Goal: Transaction & Acquisition: Purchase product/service

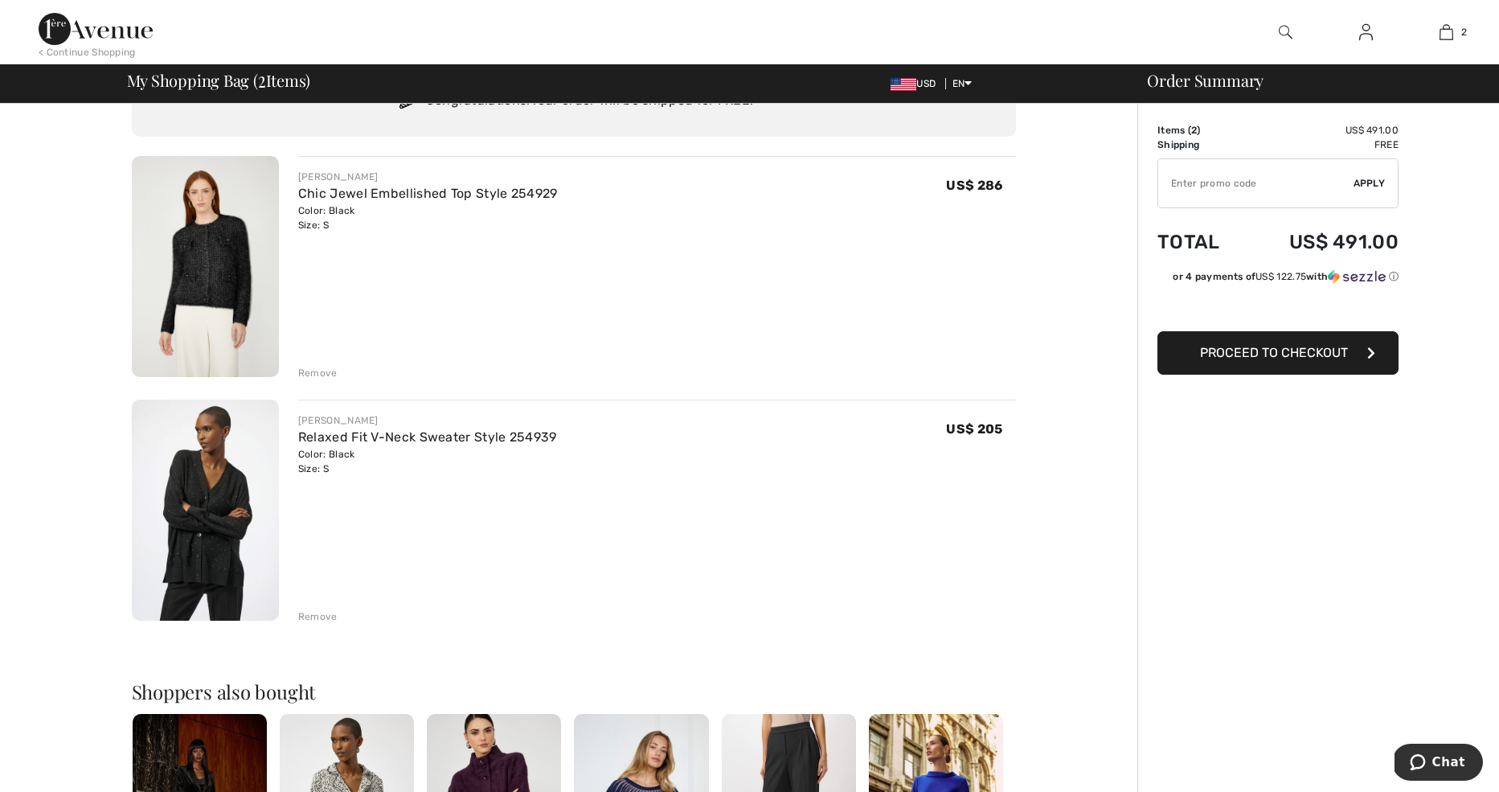
scroll to position [117, 0]
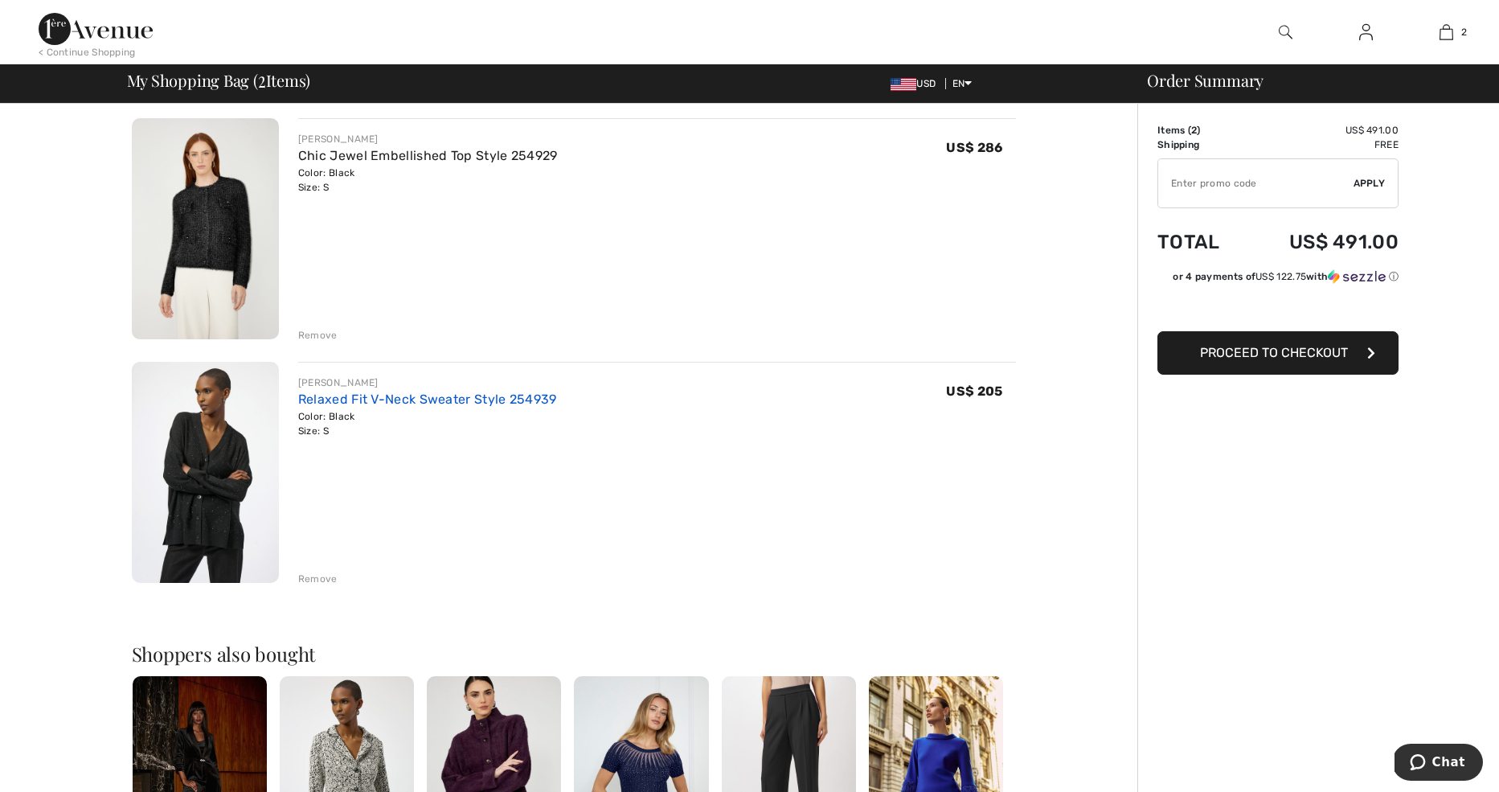
click at [453, 398] on link "Relaxed Fit V-Neck Sweater Style 254939" at bounding box center [427, 398] width 259 height 15
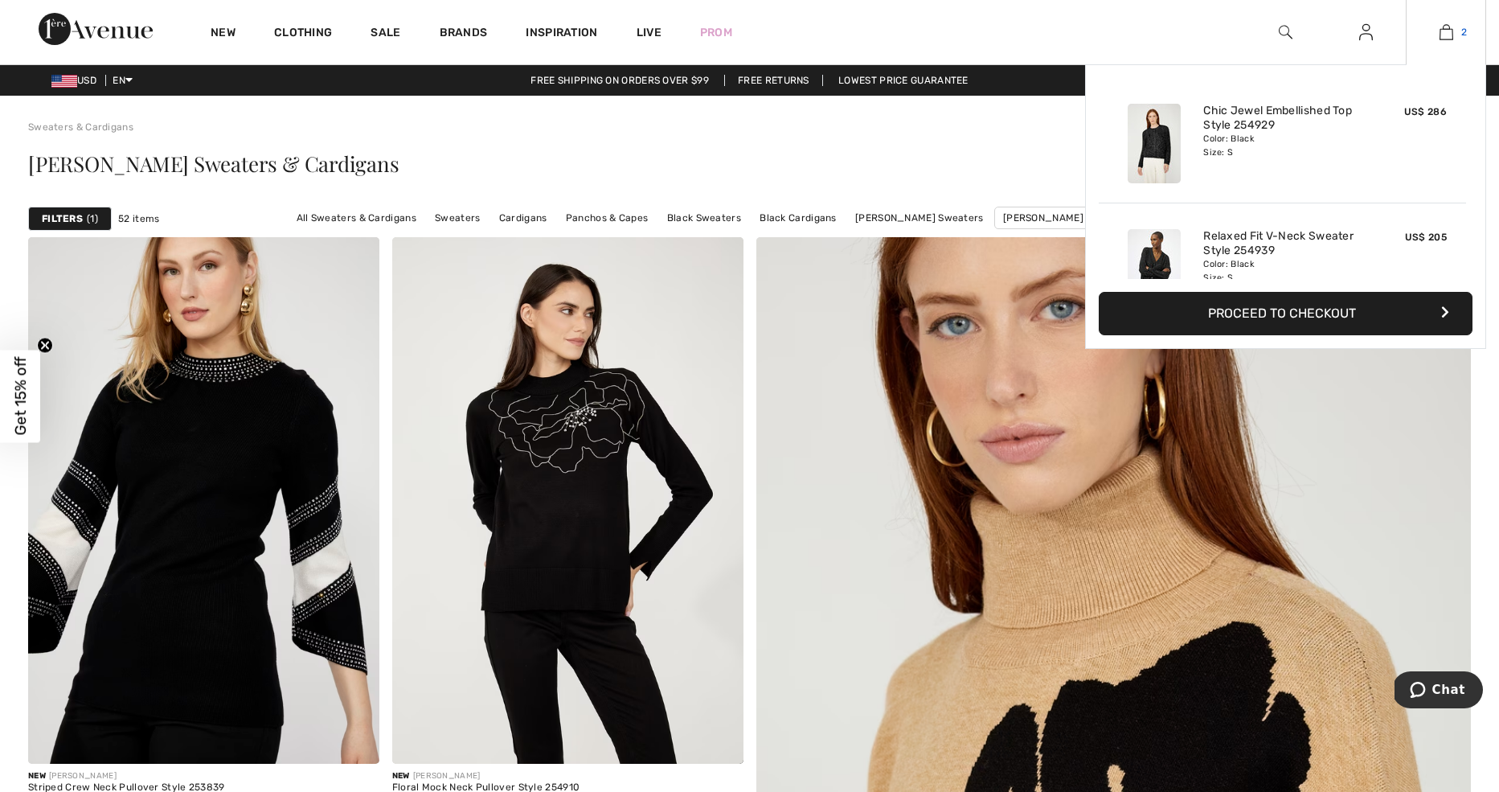
click at [1450, 33] on img at bounding box center [1447, 32] width 14 height 19
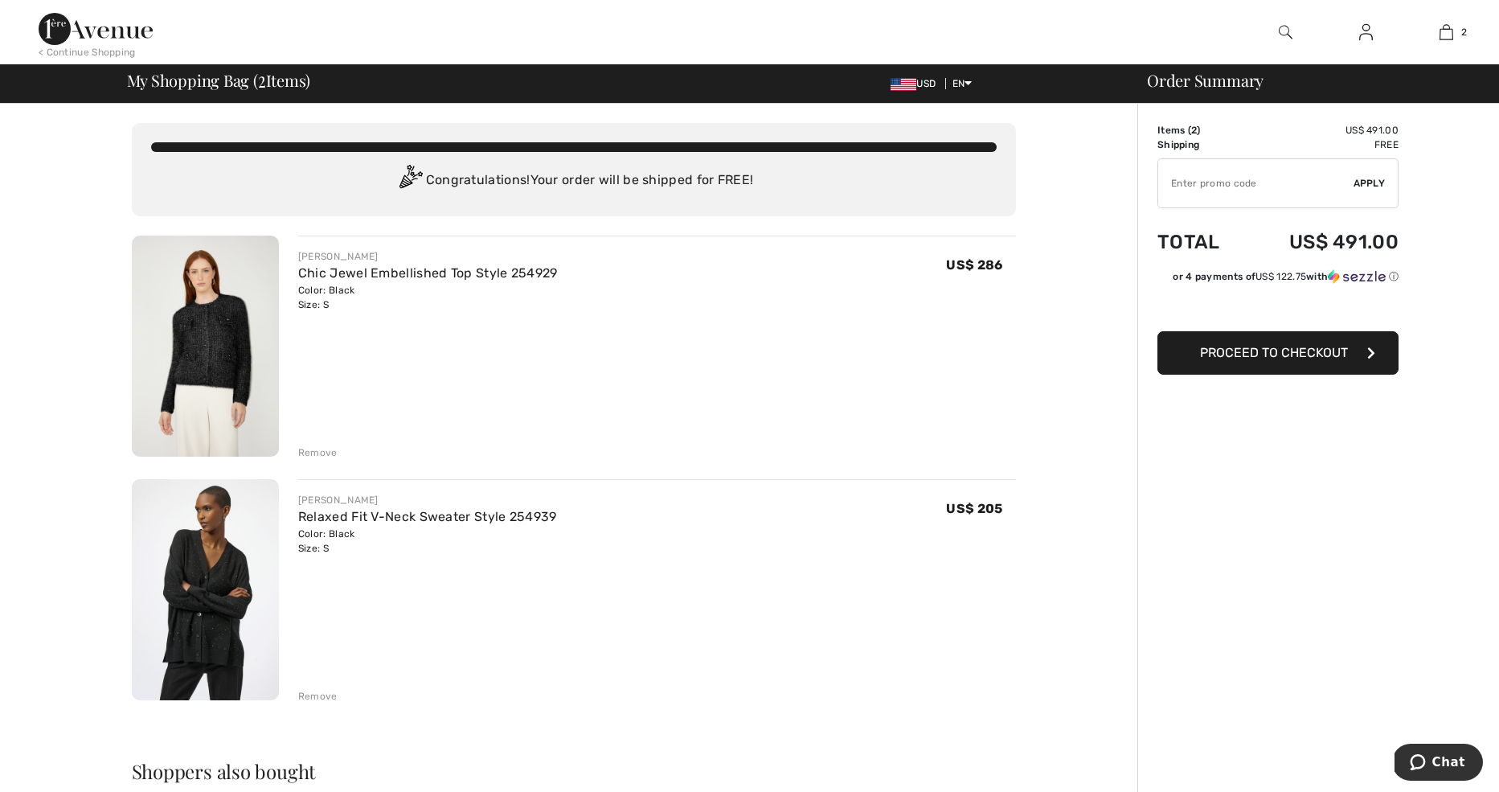
click at [241, 326] on img at bounding box center [205, 346] width 147 height 221
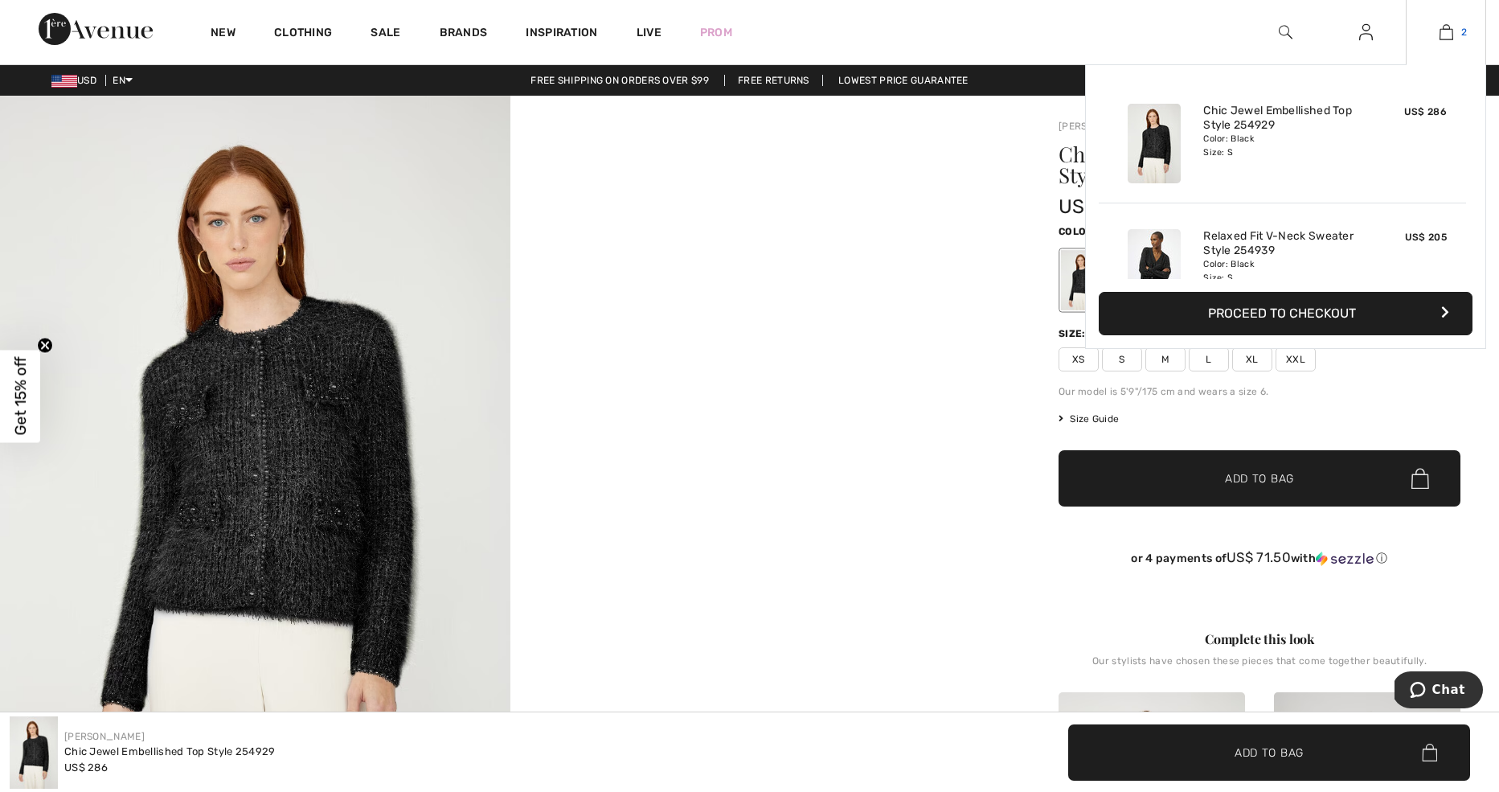
click at [1446, 33] on img at bounding box center [1447, 32] width 14 height 19
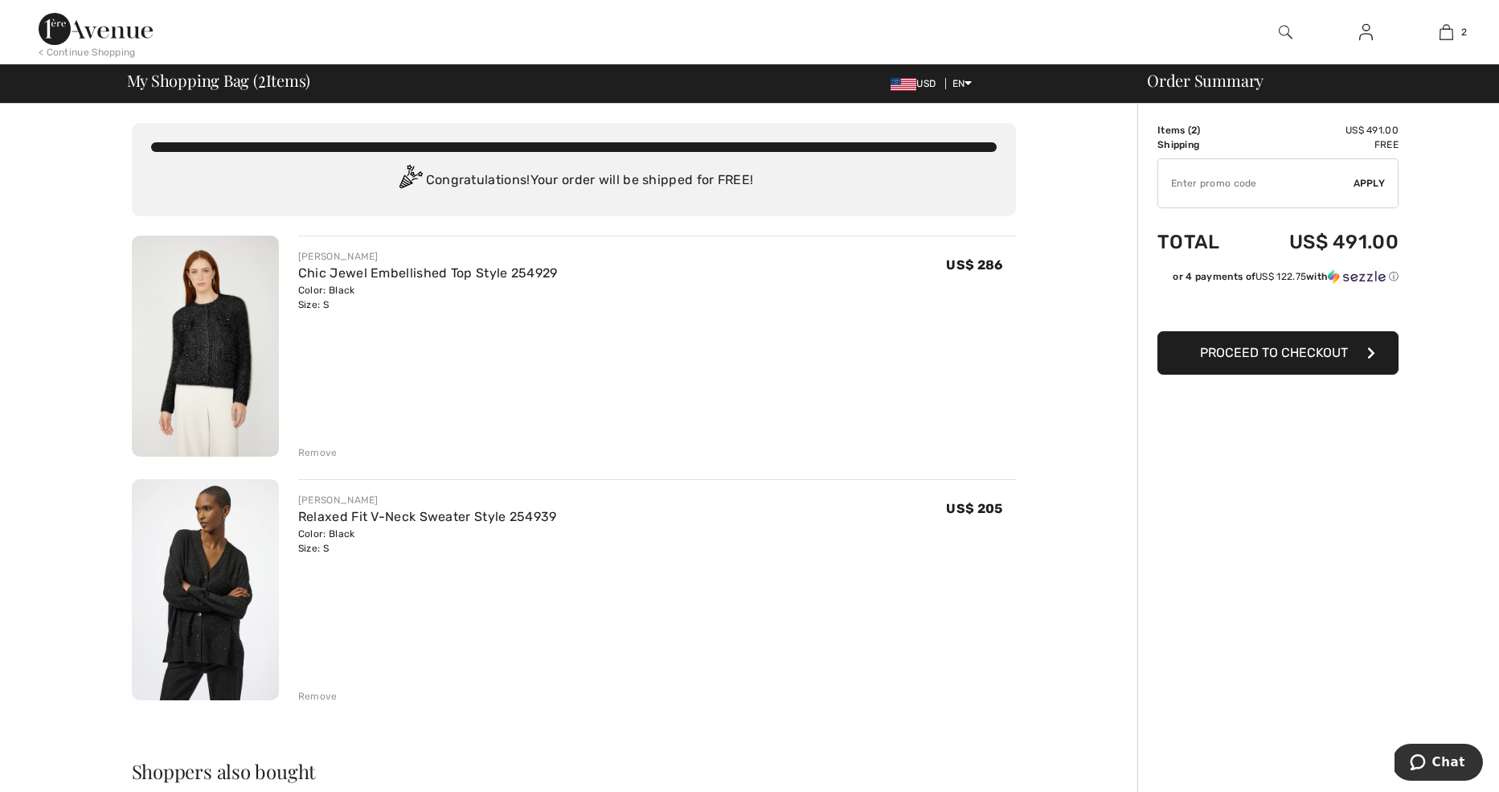
click at [227, 568] on img at bounding box center [205, 589] width 147 height 221
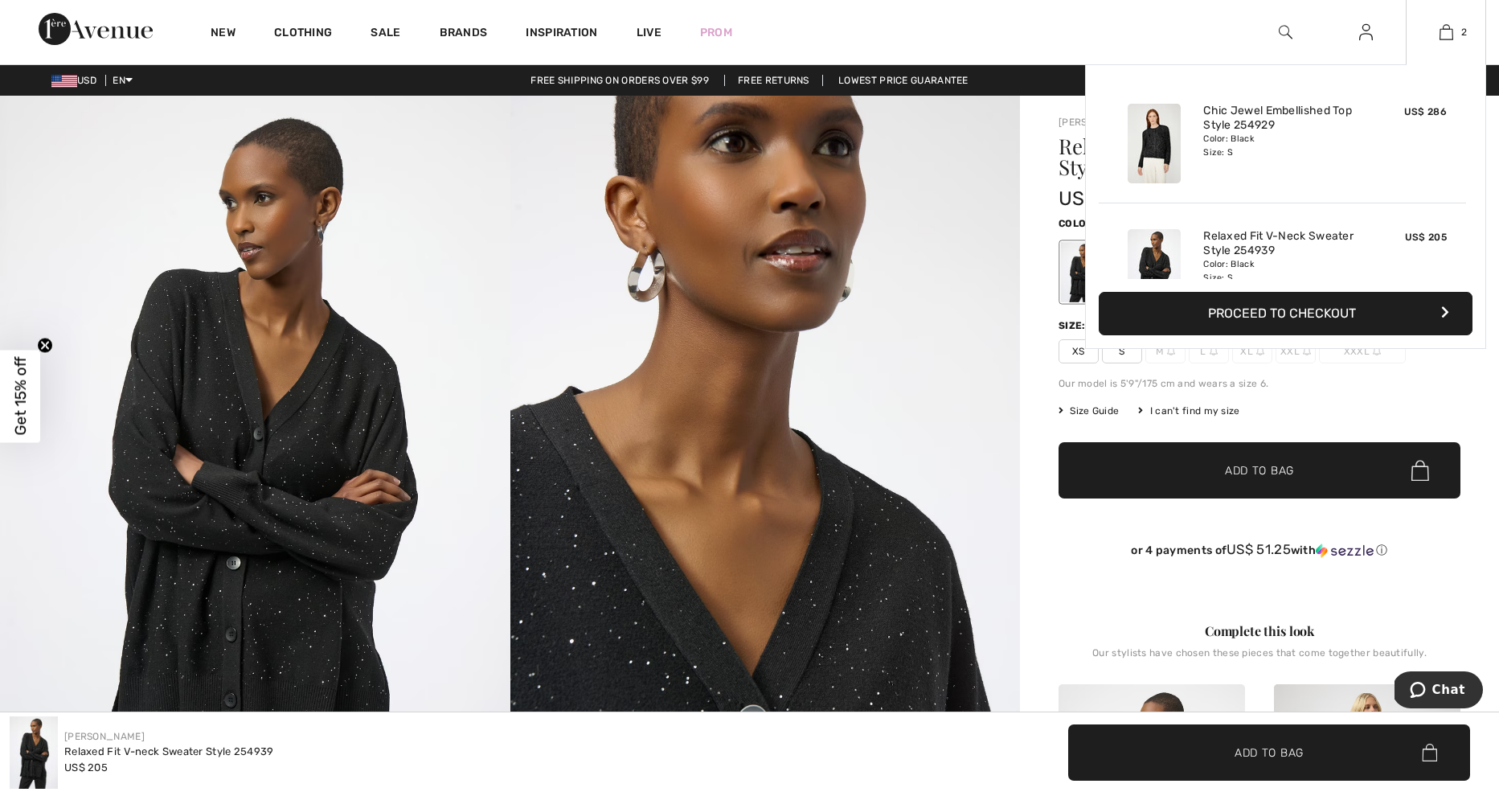
click at [1161, 129] on img at bounding box center [1154, 144] width 53 height 80
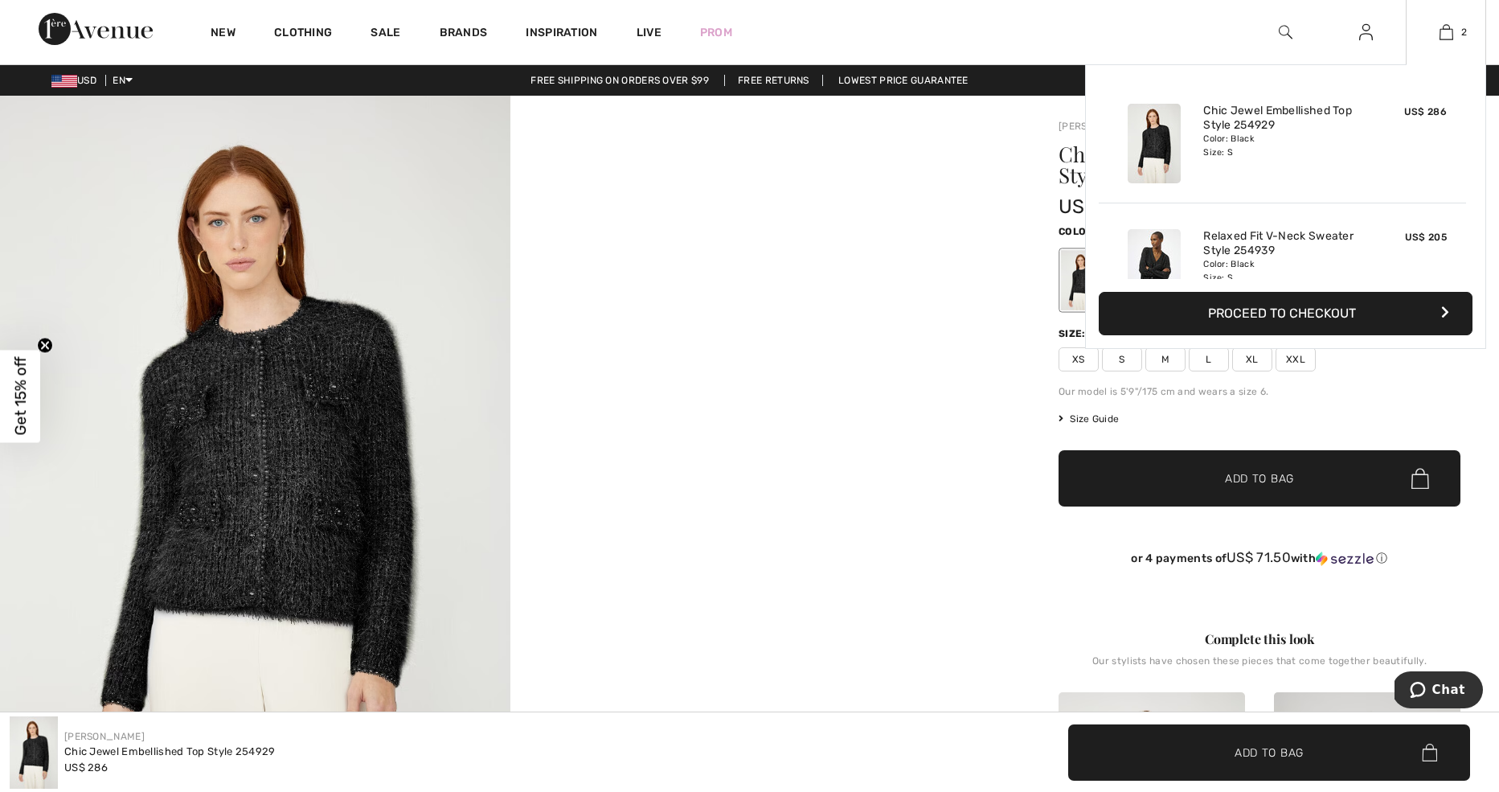
click at [1298, 308] on button "Proceed to Checkout" at bounding box center [1286, 313] width 374 height 43
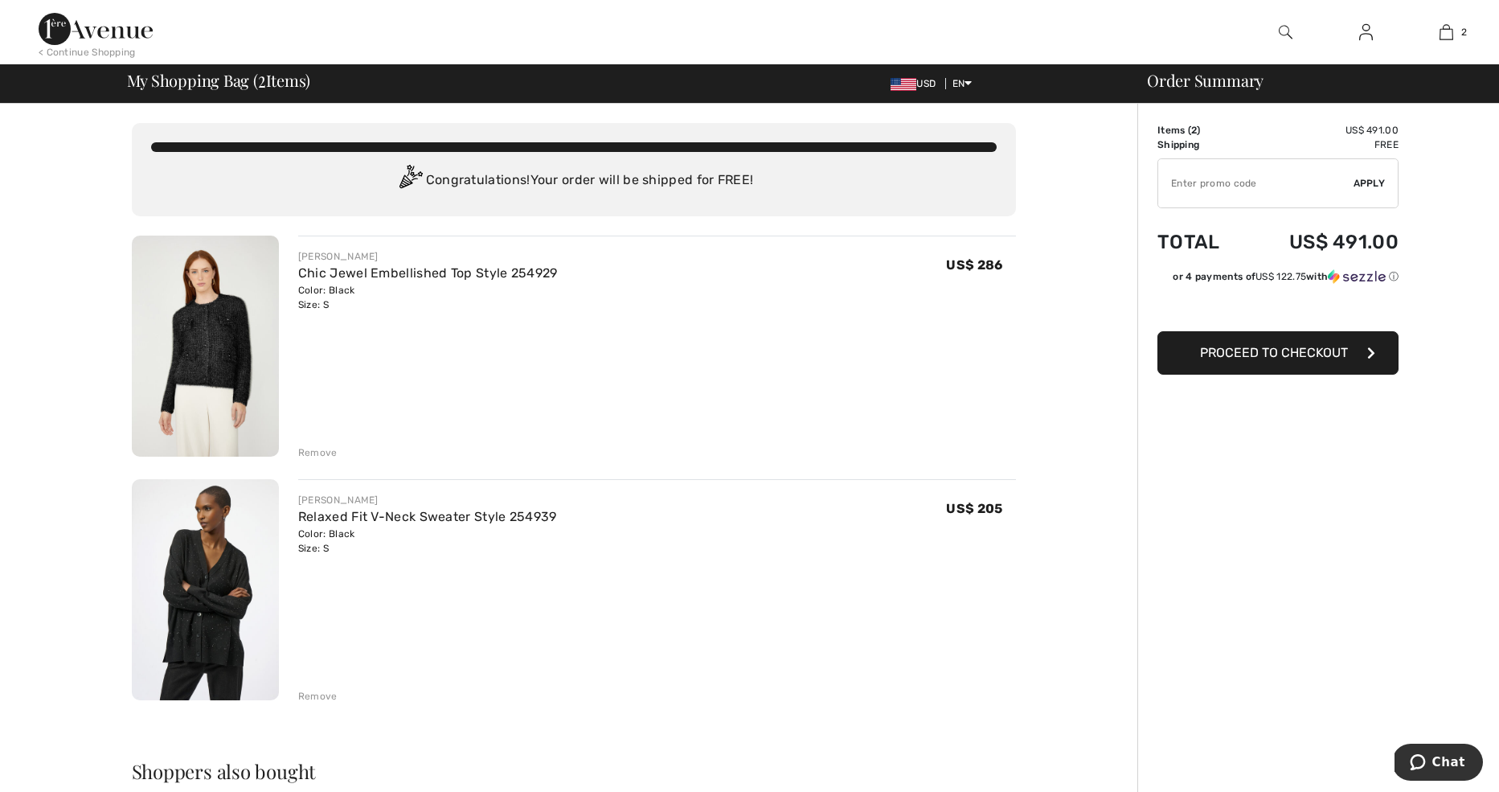
click at [325, 447] on div "Remove" at bounding box center [317, 452] width 39 height 14
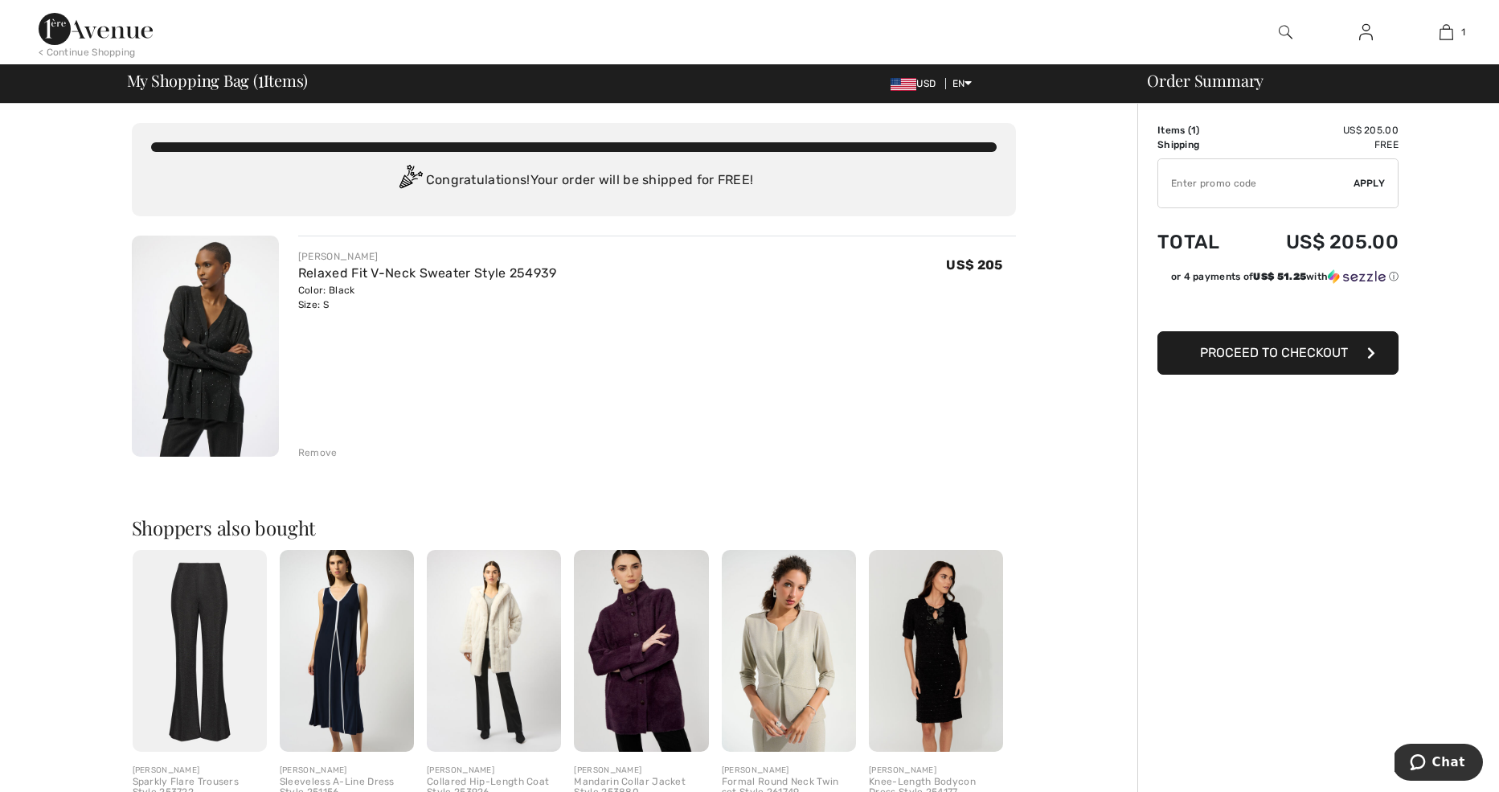
click at [1282, 32] on img at bounding box center [1286, 32] width 14 height 19
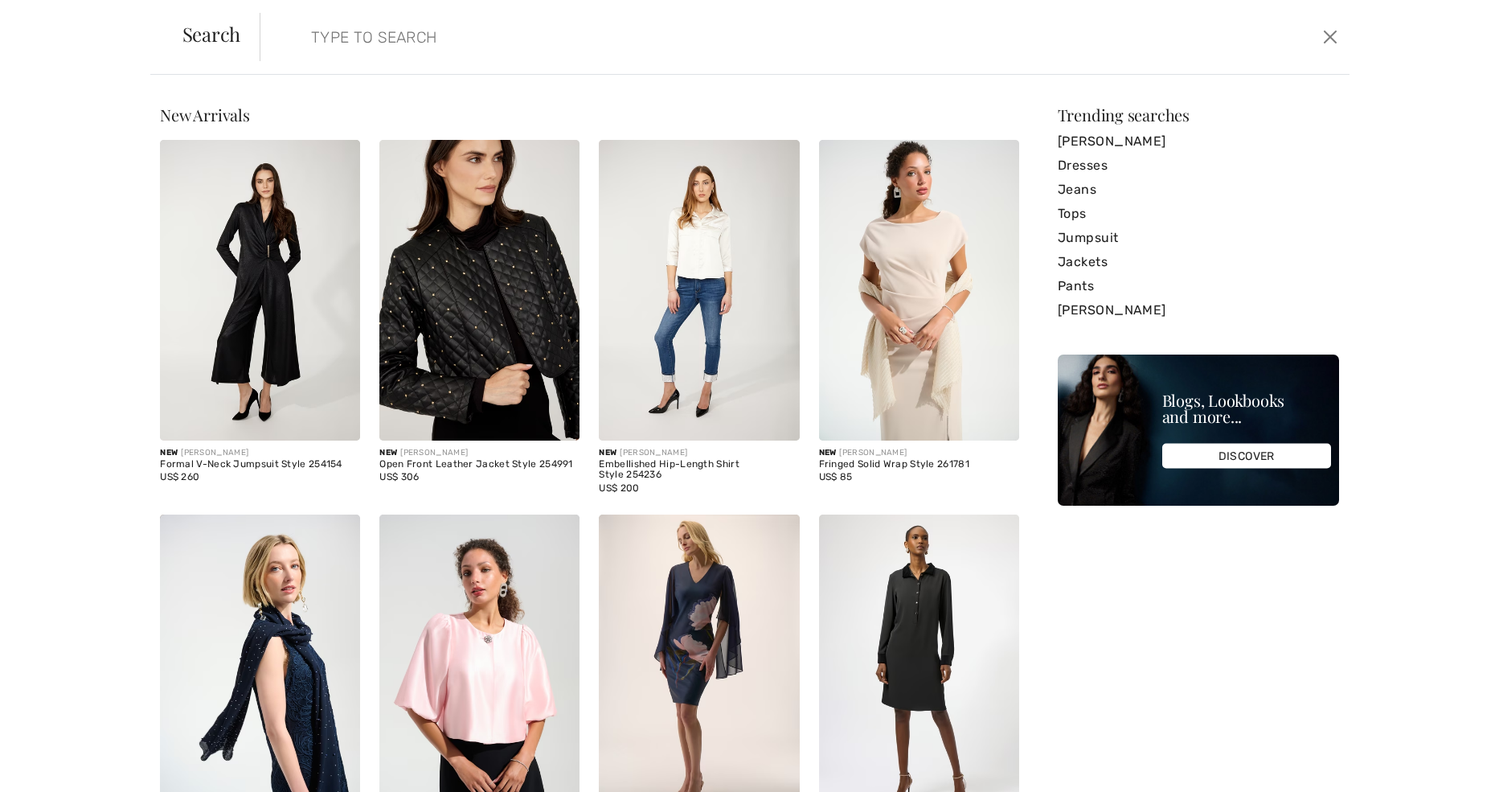
click at [358, 31] on input "search" at bounding box center [681, 37] width 764 height 48
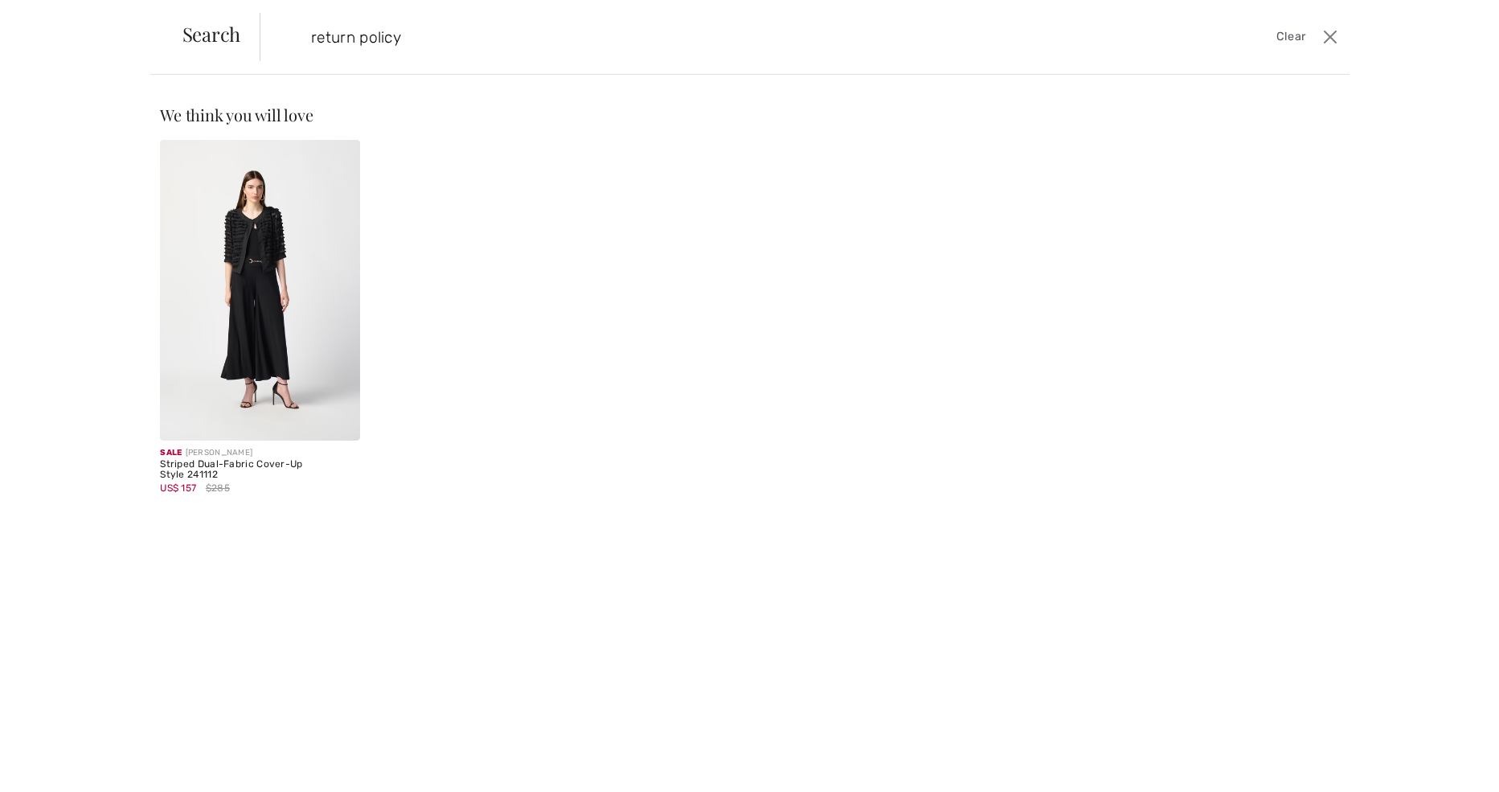
type input "return policy"
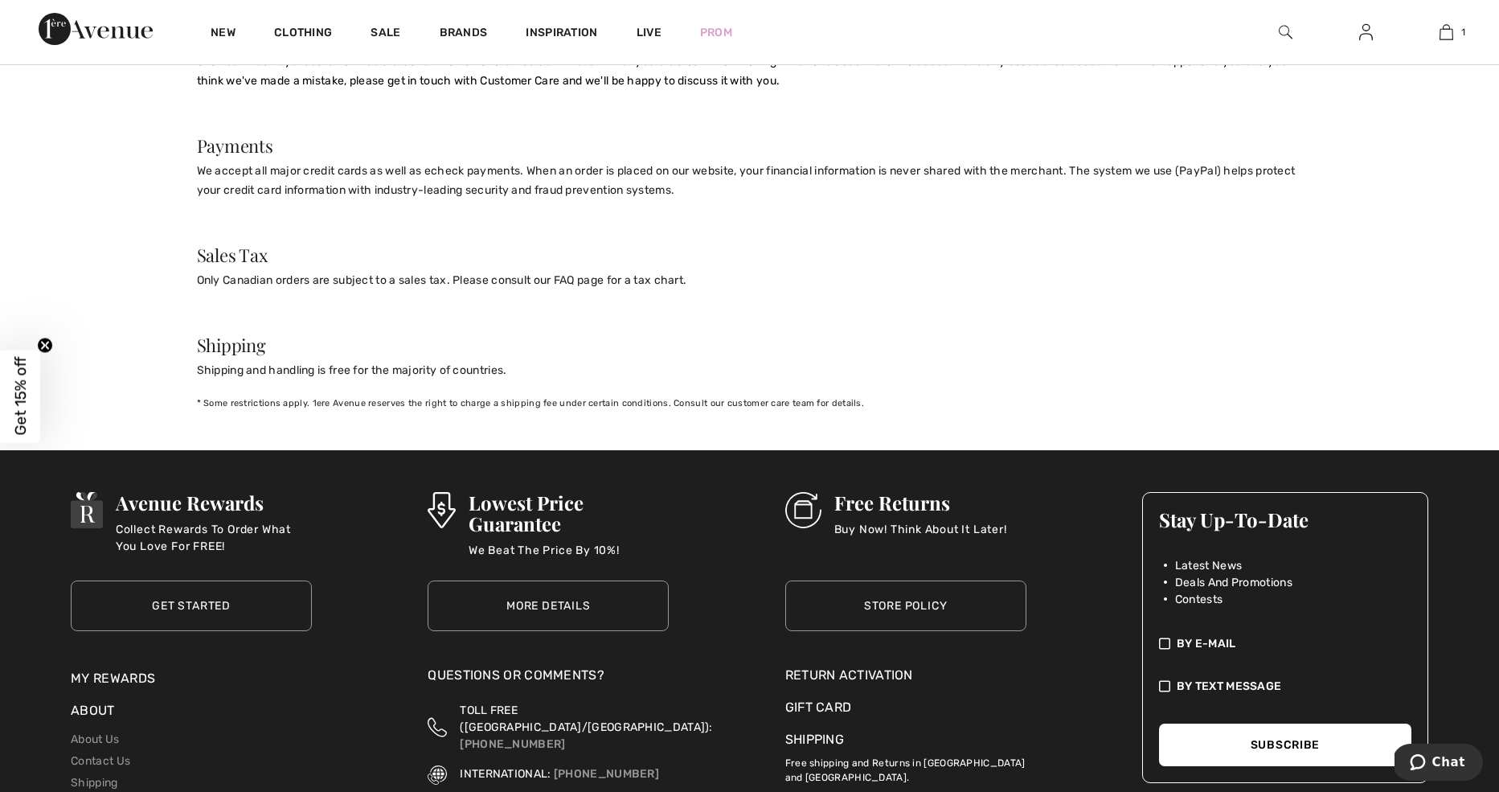
scroll to position [1617, 0]
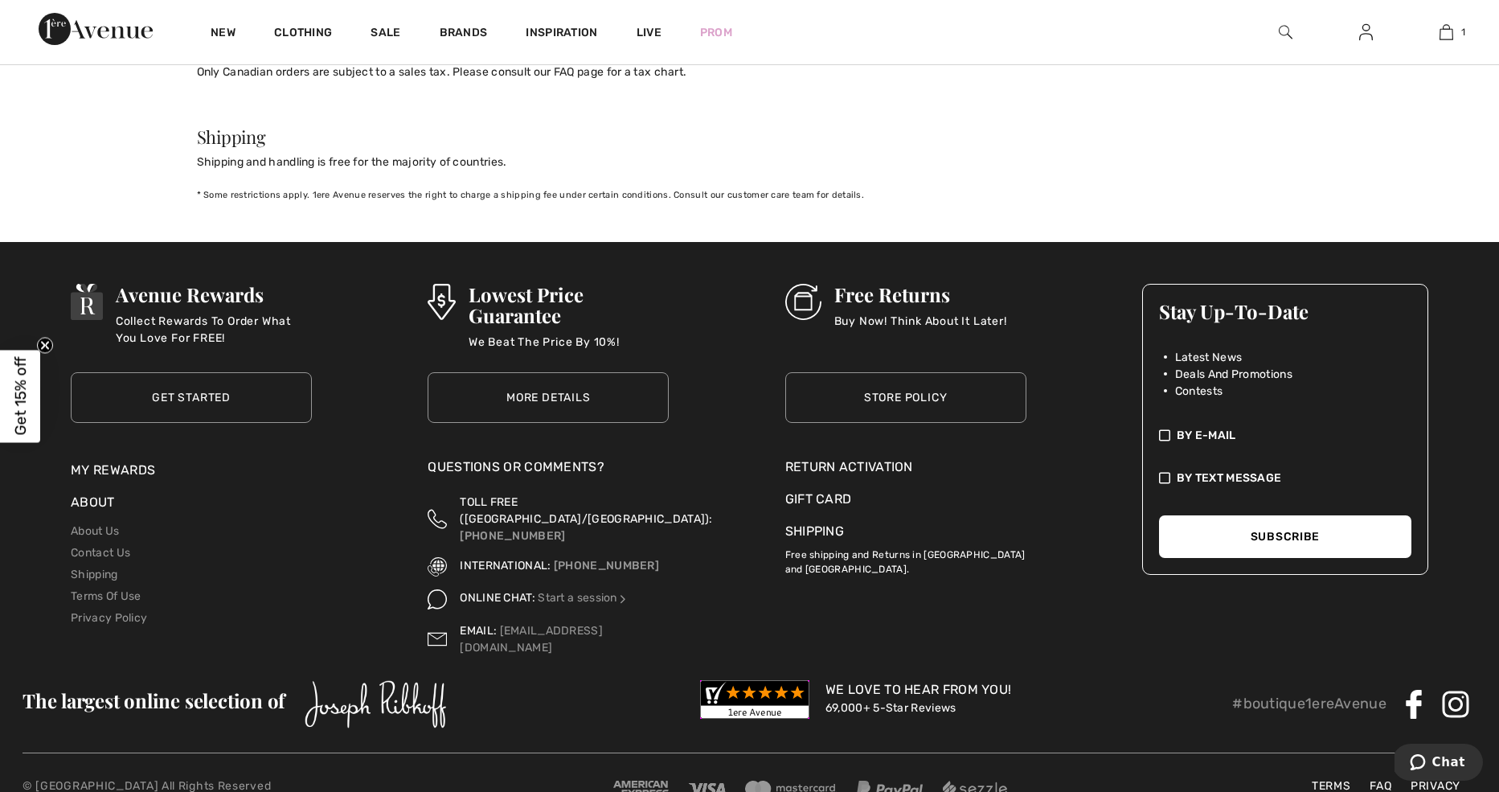
click at [831, 457] on div "Return Activation" at bounding box center [905, 466] width 241 height 19
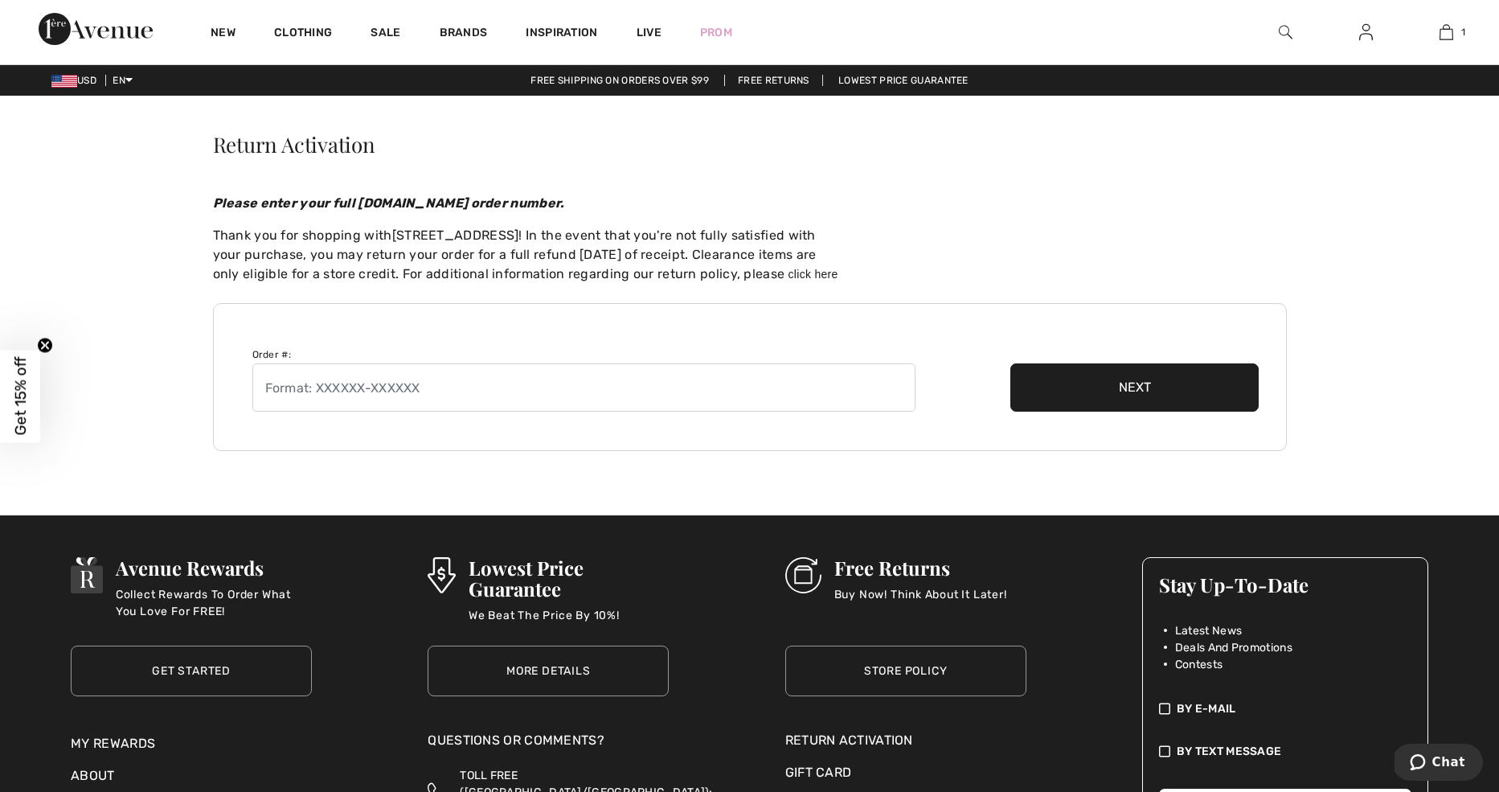
click at [1088, 379] on button "Next" at bounding box center [1134, 387] width 249 height 48
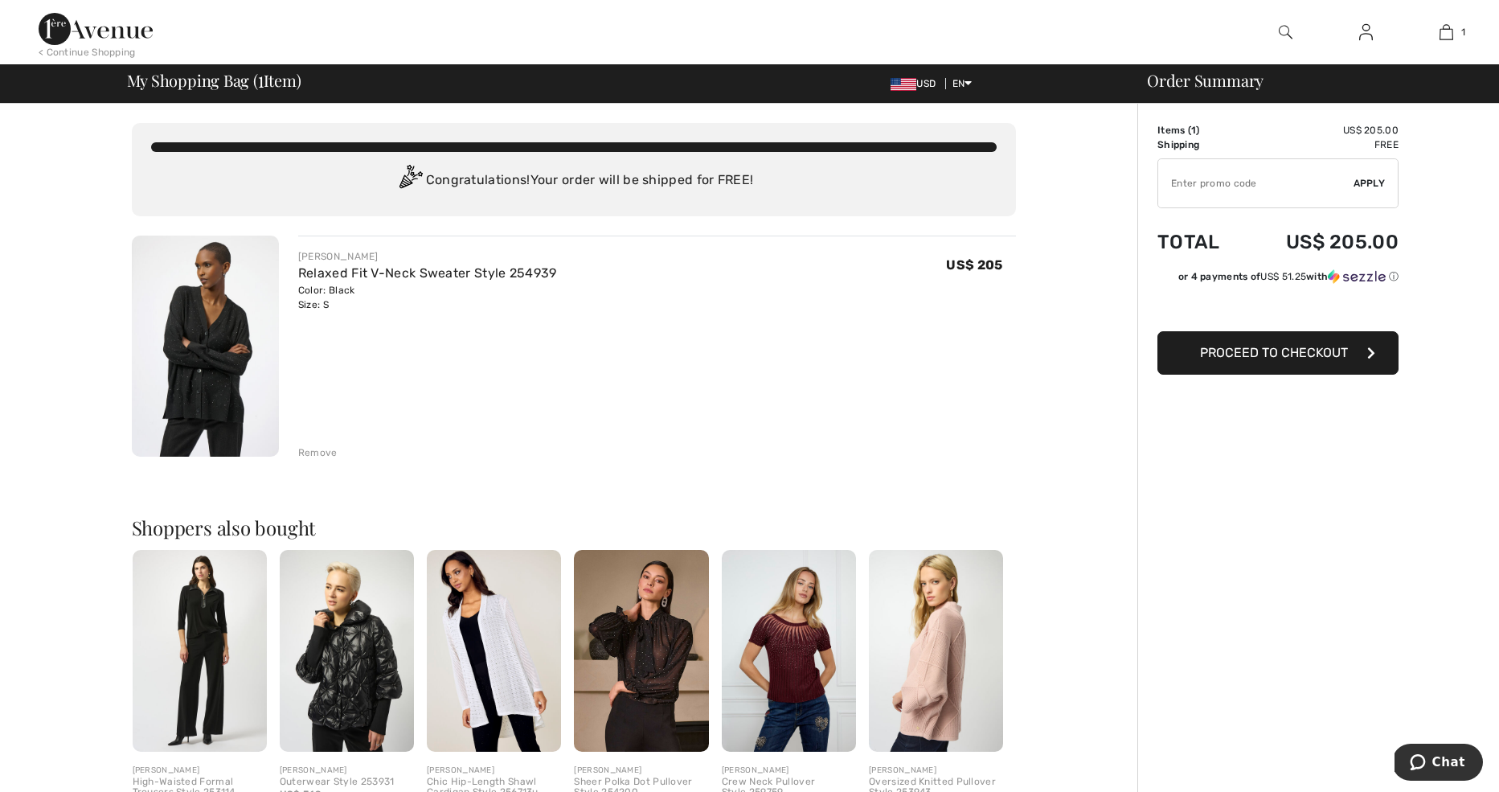
click at [1252, 354] on span "Proceed to Checkout" at bounding box center [1274, 352] width 148 height 15
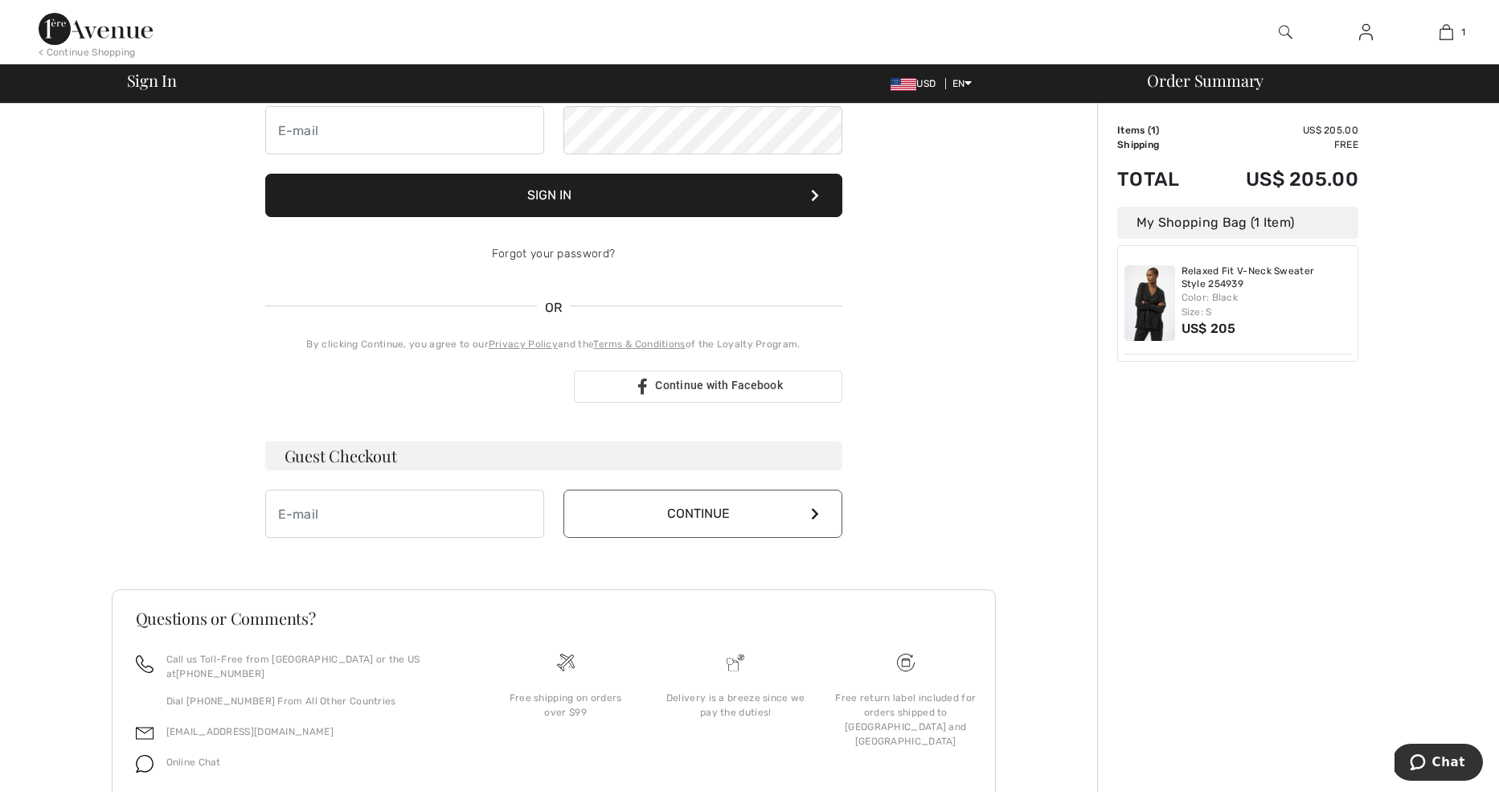
scroll to position [172, 0]
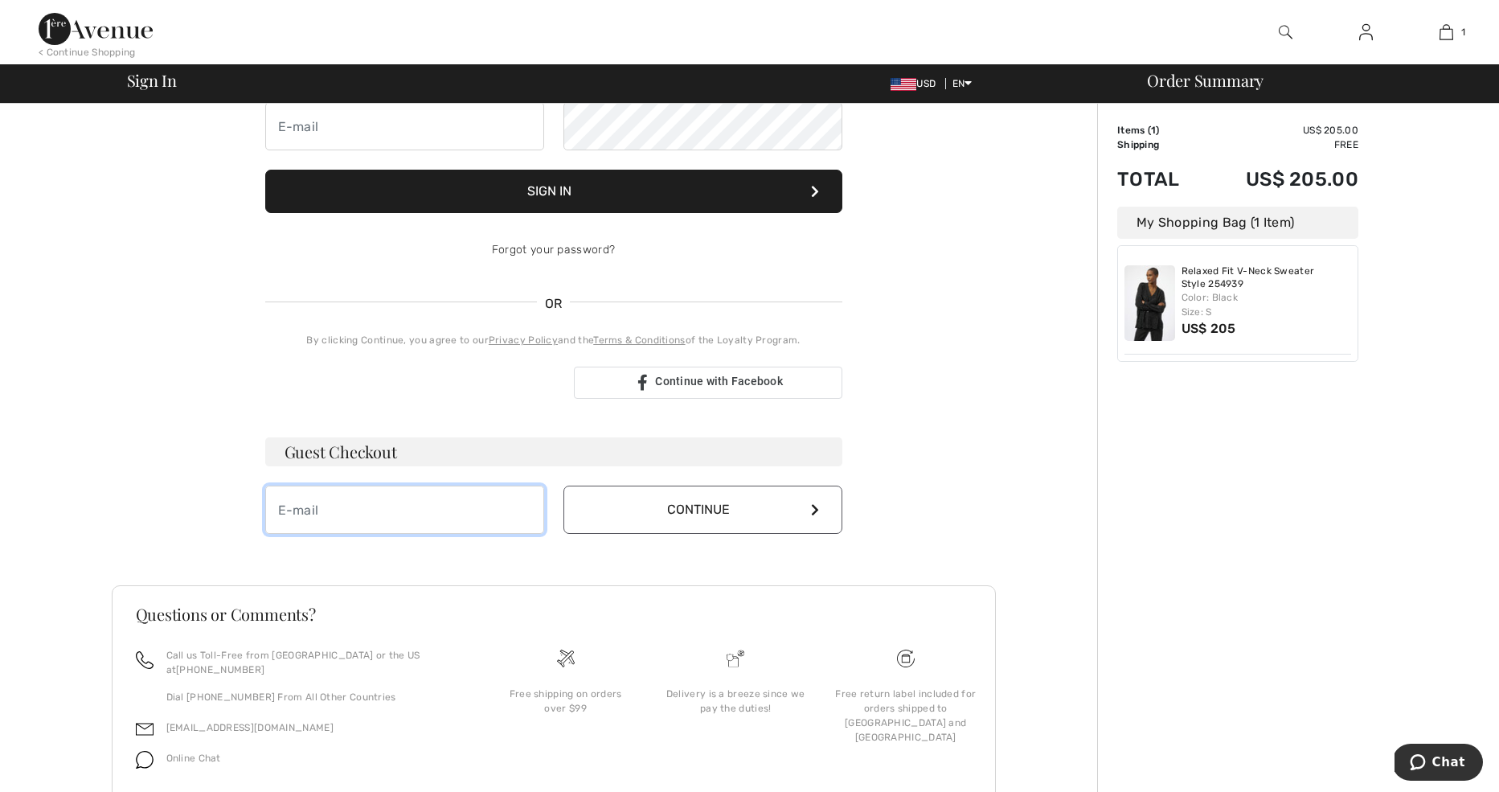
click at [449, 510] on input "email" at bounding box center [404, 510] width 279 height 48
type input "[PERSON_NAME][EMAIL_ADDRESS][PERSON_NAME][DOMAIN_NAME]"
click at [694, 513] on button "Continue" at bounding box center [702, 510] width 279 height 48
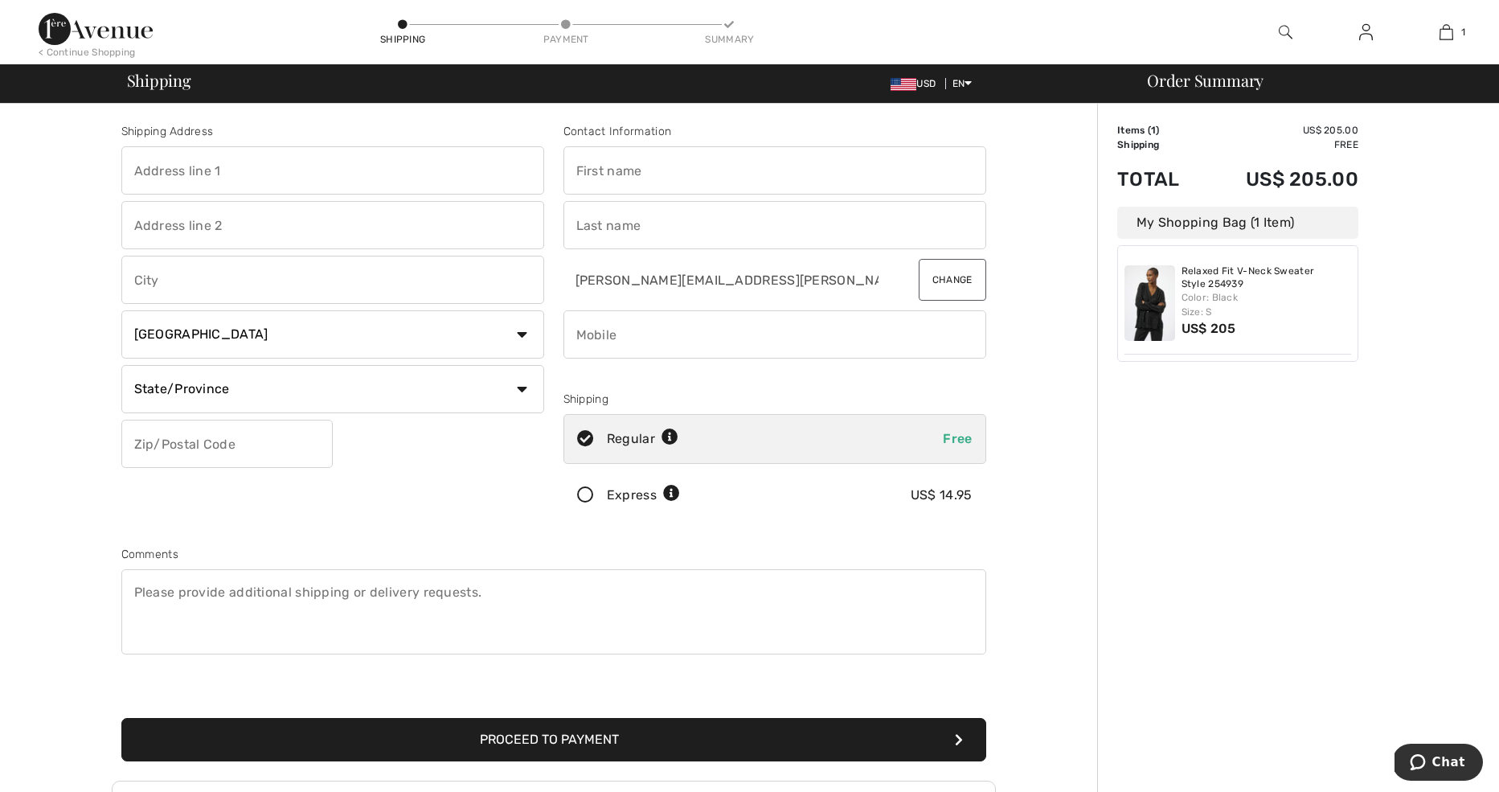
click at [321, 186] on input "text" at bounding box center [332, 170] width 423 height 48
type input "227 CHURCH ST"
type input "PH 2A"
type input "New Haven"
select select "US"
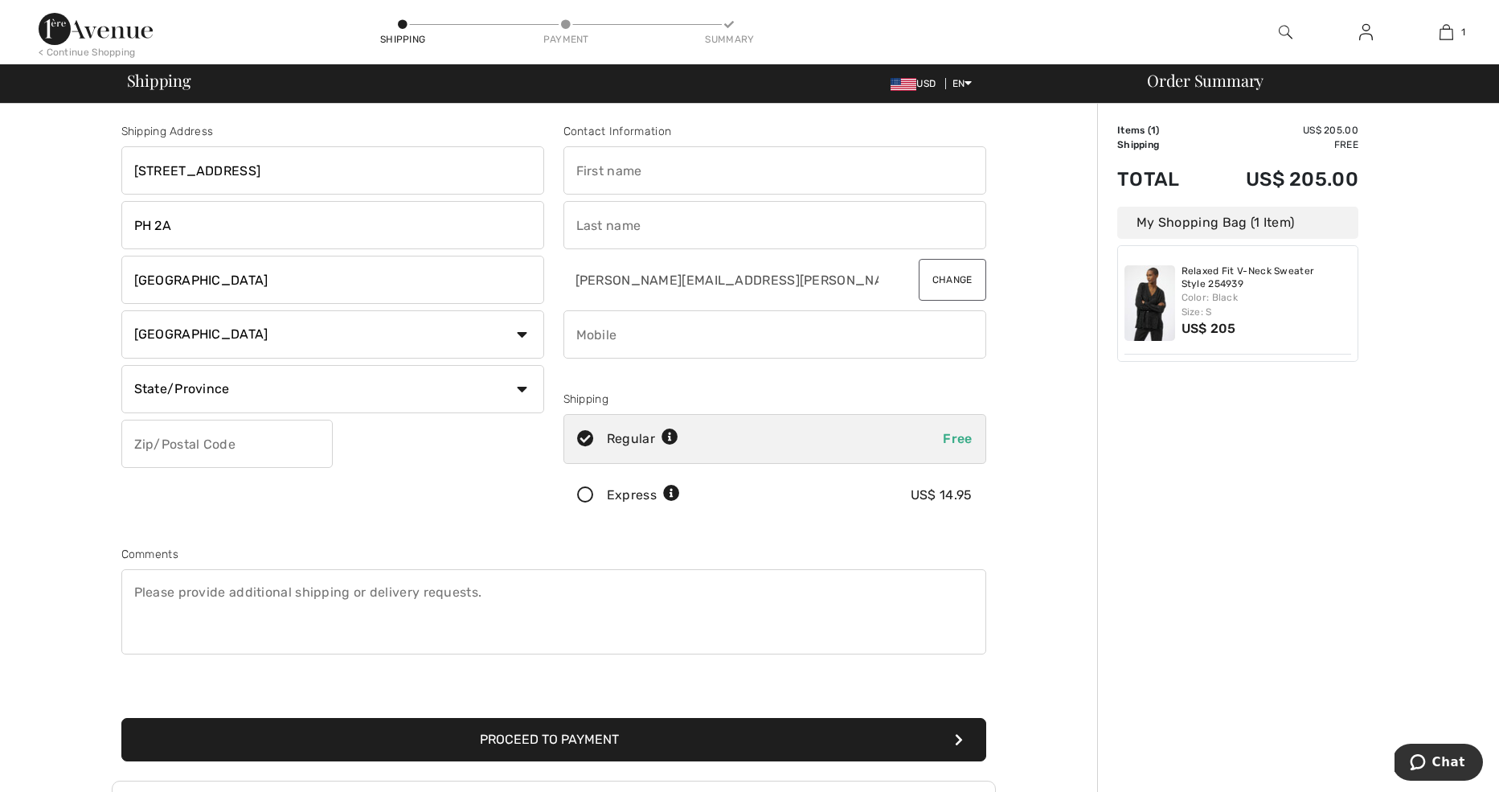
select select "CT"
type input "06510"
type input "Arlene"
type input "Engelman"
type input "2032159730"
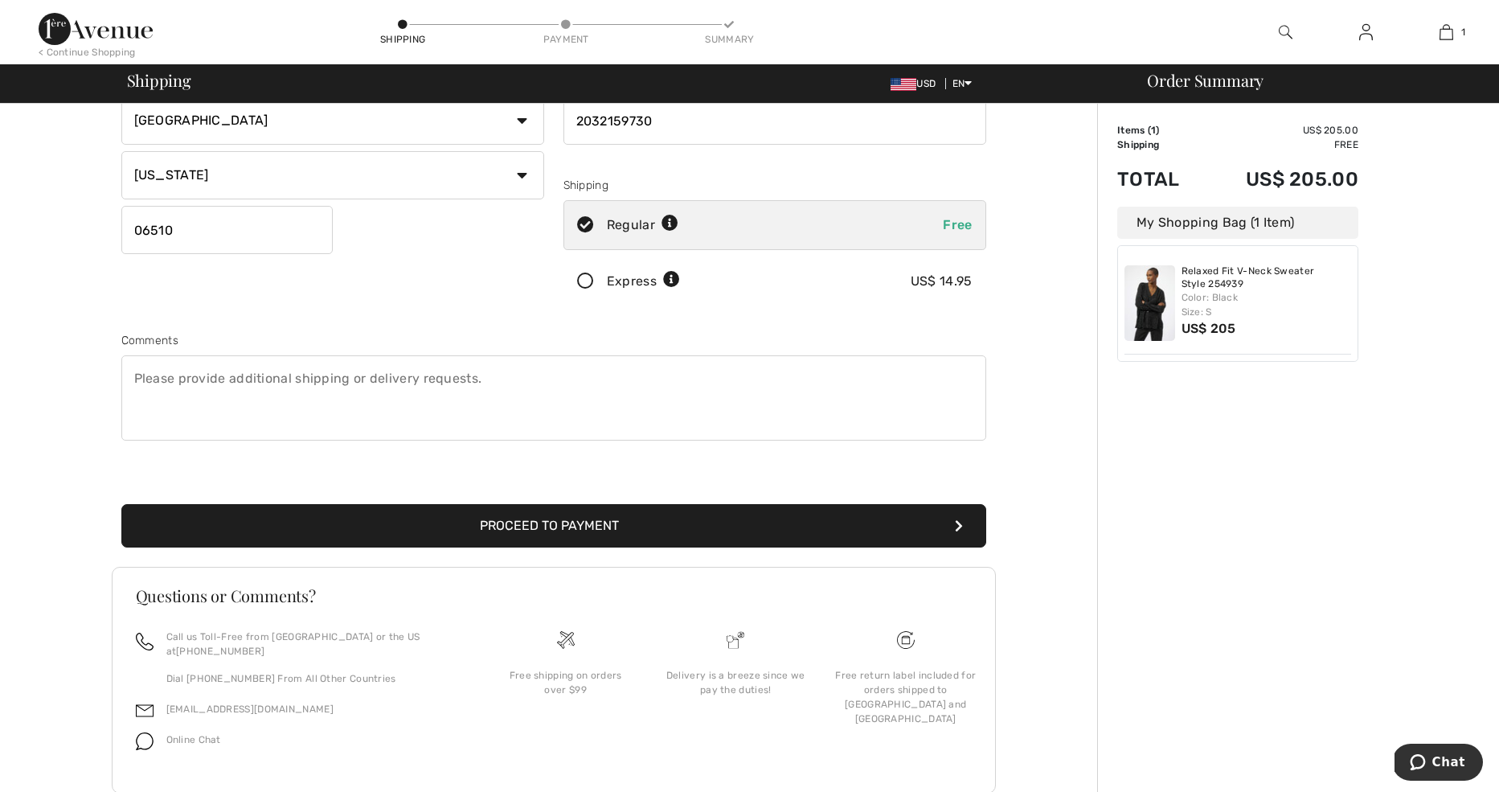
scroll to position [215, 0]
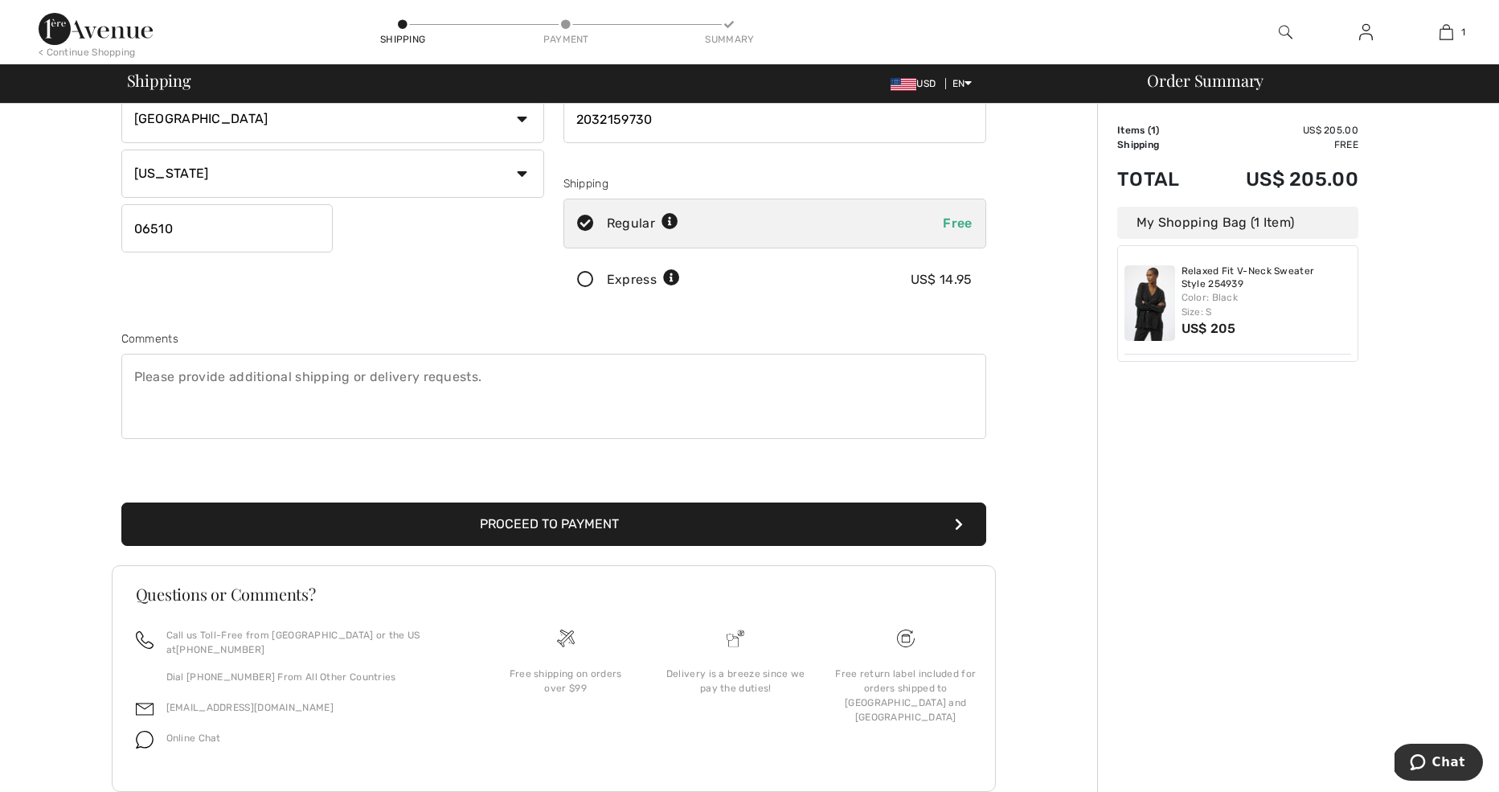
click at [179, 378] on textarea at bounding box center [553, 396] width 865 height 85
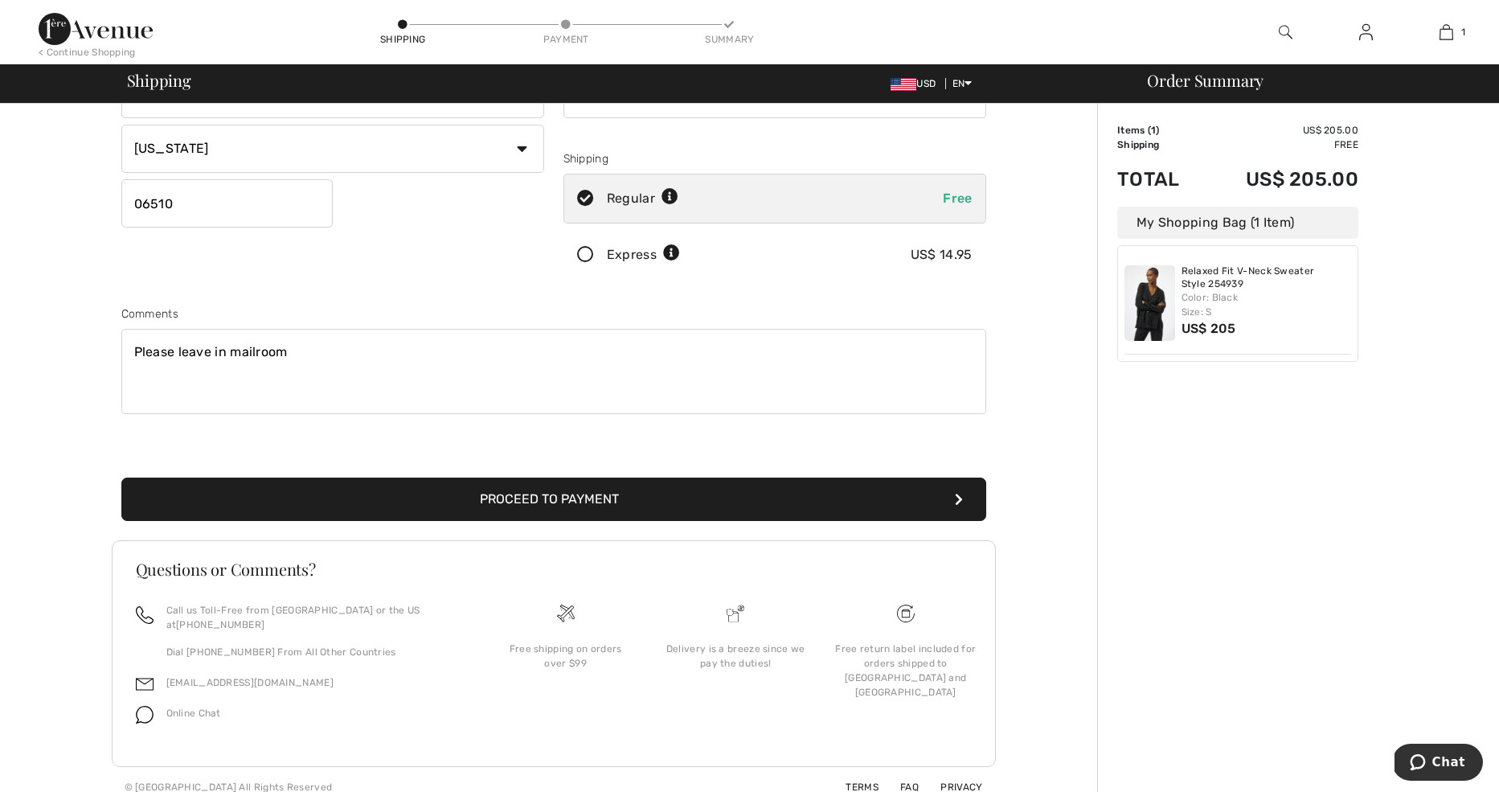
type textarea "Please leave in mailroom"
click at [529, 502] on button "Proceed to Payment" at bounding box center [553, 498] width 865 height 43
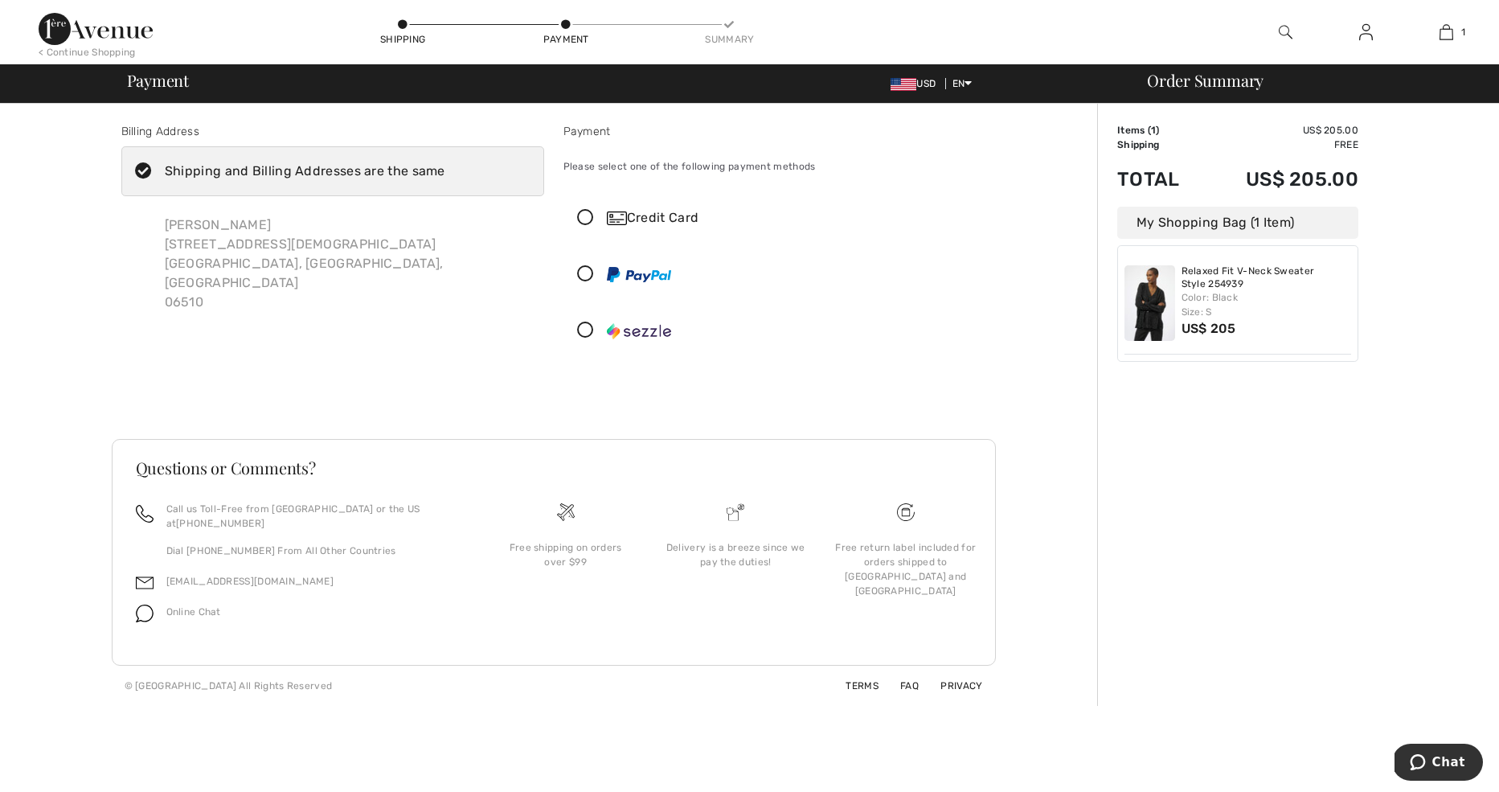
click at [583, 213] on icon at bounding box center [585, 218] width 43 height 17
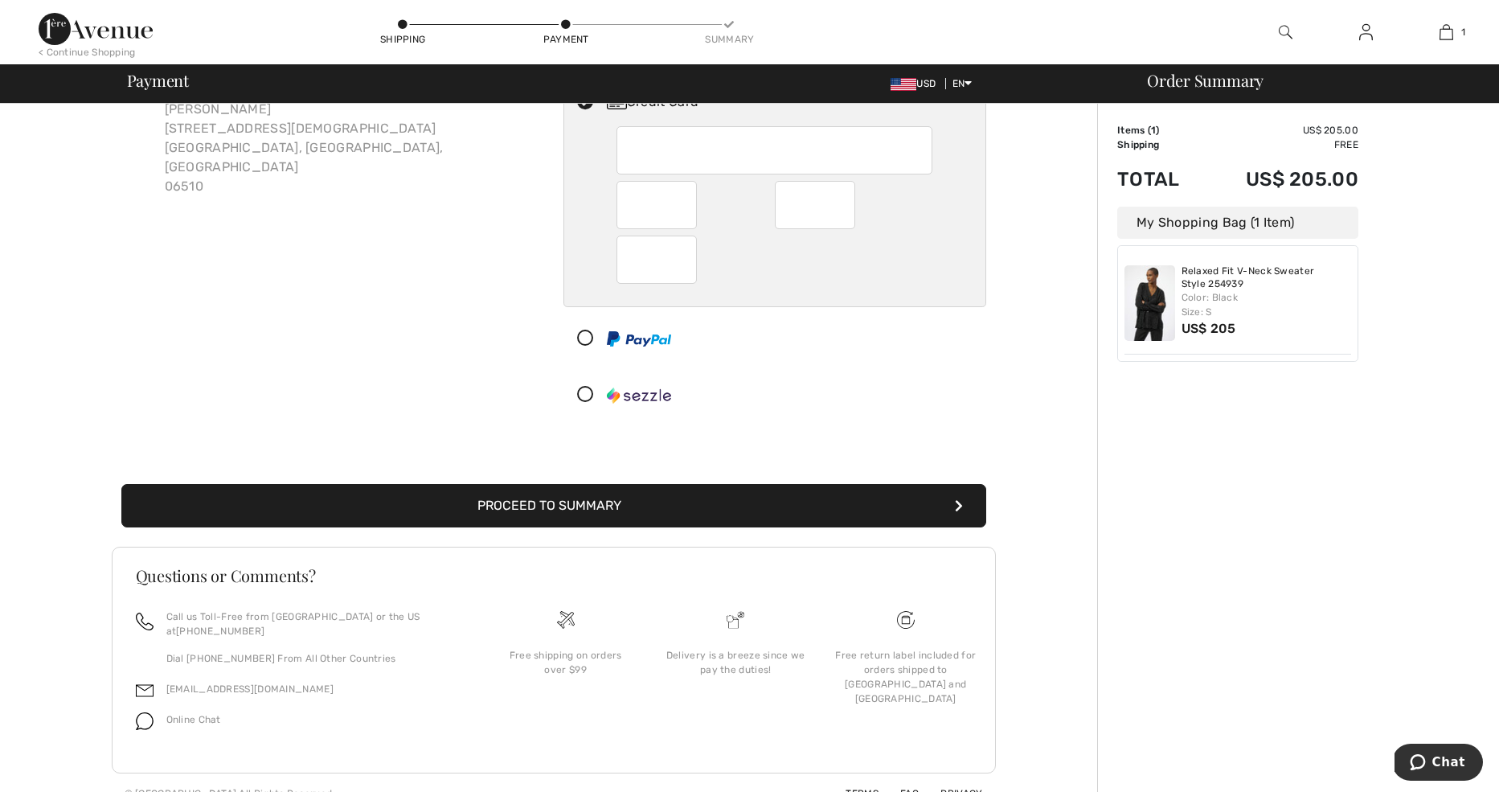
scroll to position [123, 0]
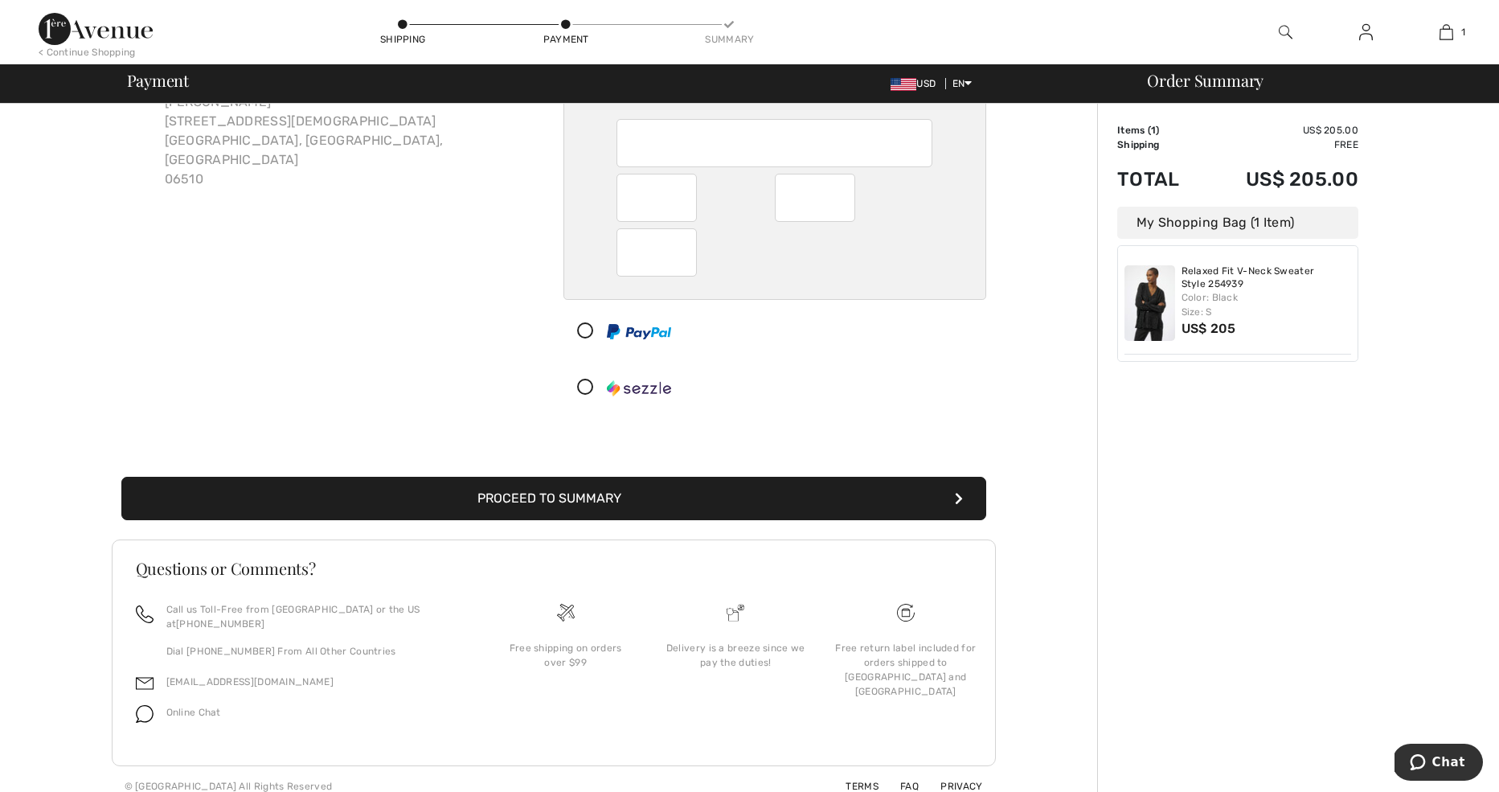
click at [596, 500] on button "Proceed to Summary" at bounding box center [553, 498] width 865 height 43
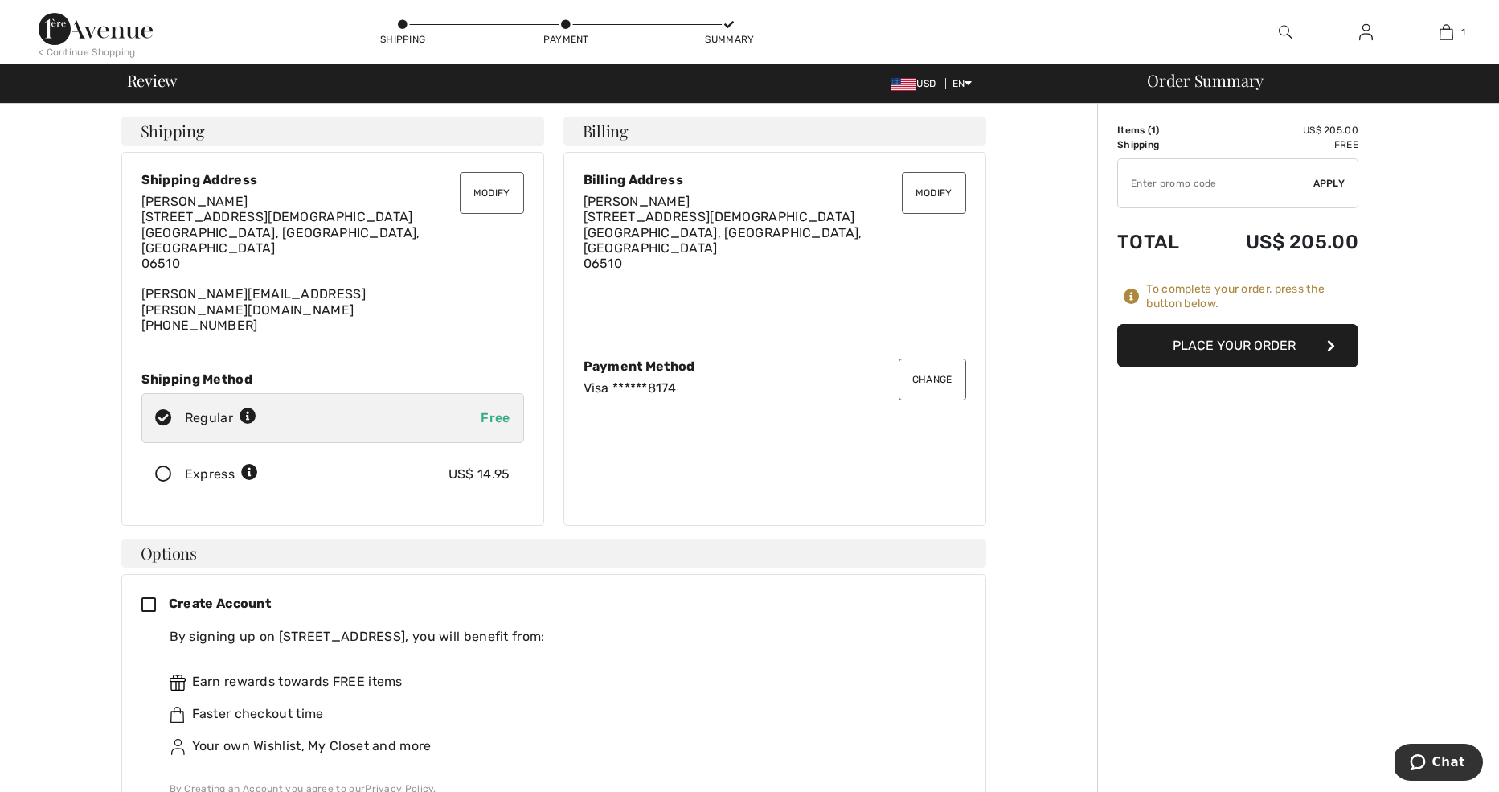
click at [1230, 348] on button "Place Your Order" at bounding box center [1237, 345] width 241 height 43
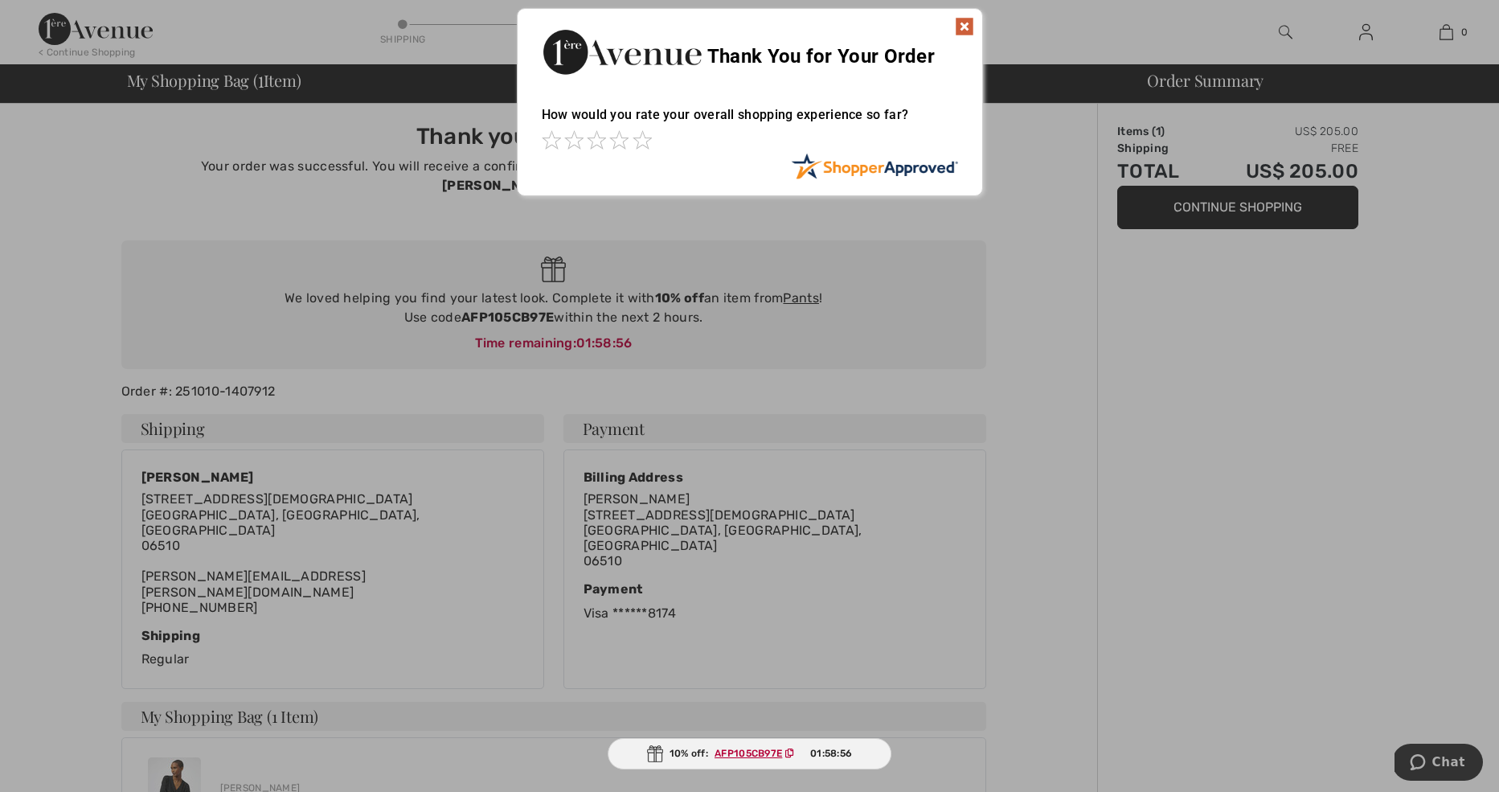
click at [962, 24] on img at bounding box center [964, 26] width 19 height 19
